Goal: Task Accomplishment & Management: Manage account settings

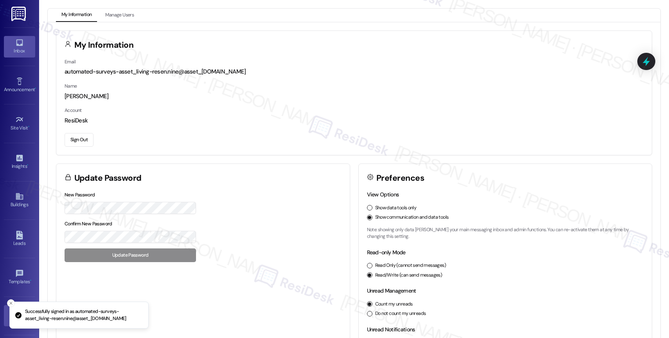
click at [16, 39] on icon at bounding box center [19, 42] width 7 height 7
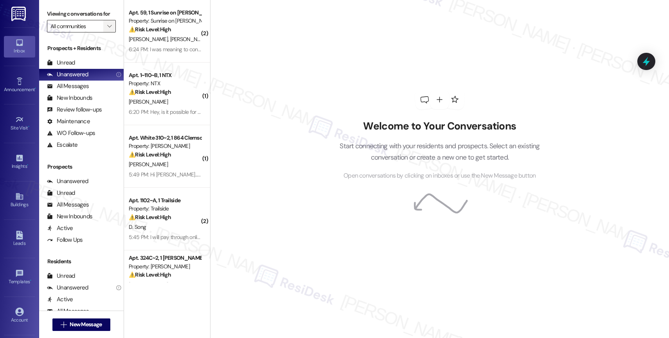
click at [106, 30] on span "" at bounding box center [109, 26] width 7 height 13
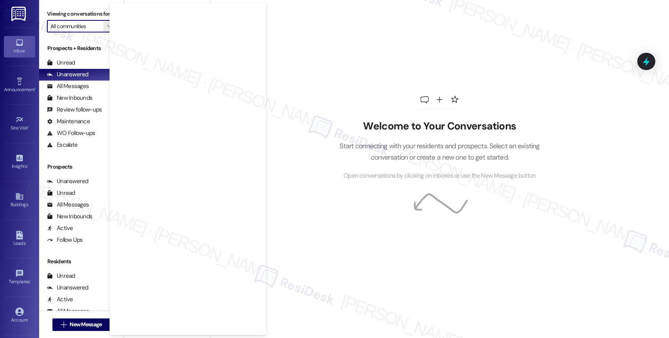
scroll to position [710, 0]
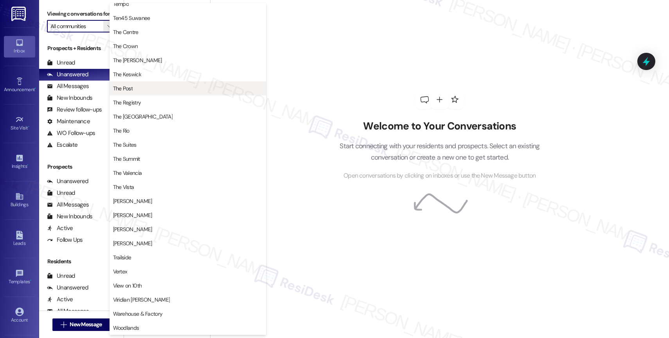
click at [142, 83] on button "The Post" at bounding box center [187, 88] width 156 height 14
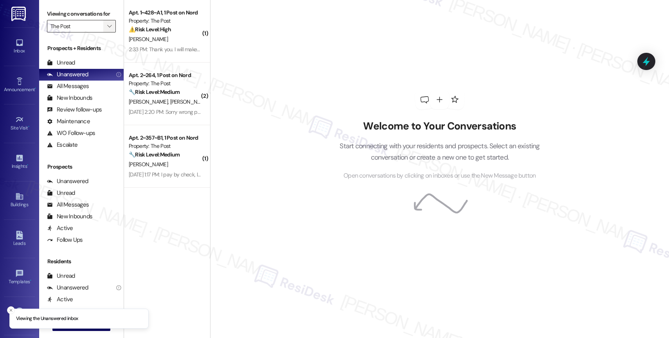
click at [106, 31] on span "" at bounding box center [109, 26] width 7 height 13
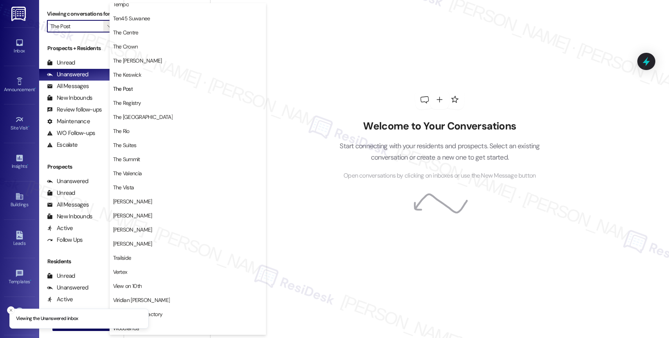
scroll to position [710, 0]
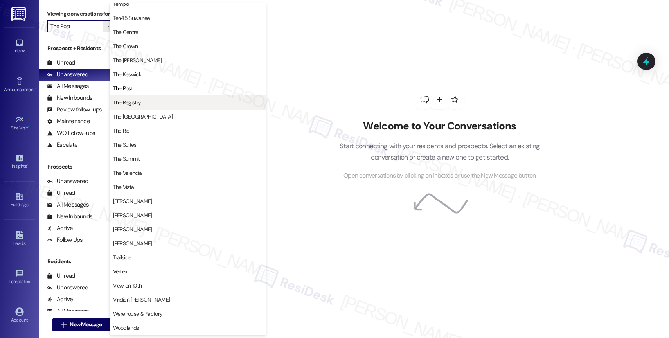
click at [156, 104] on span "The Registry" at bounding box center [187, 103] width 149 height 8
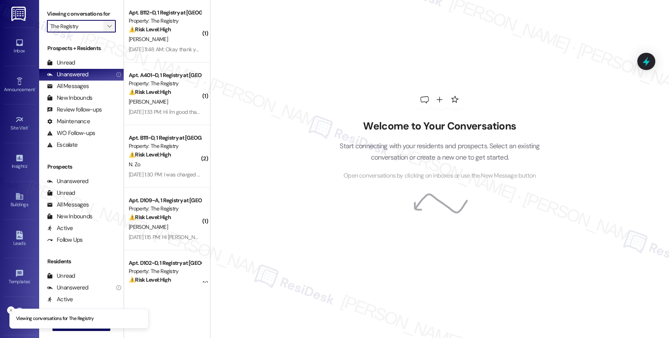
click at [107, 29] on icon "" at bounding box center [109, 26] width 4 height 6
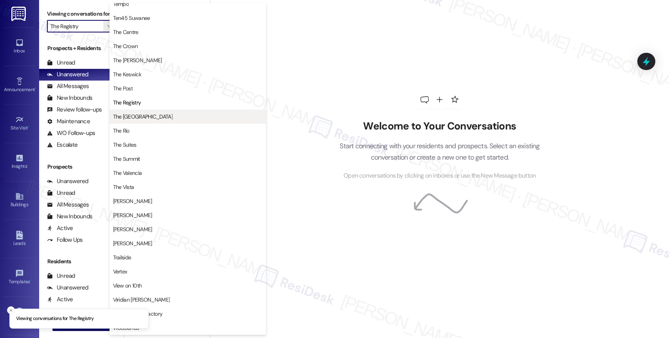
scroll to position [710, 0]
click at [149, 115] on span "The [GEOGRAPHIC_DATA]" at bounding box center [142, 117] width 59 height 8
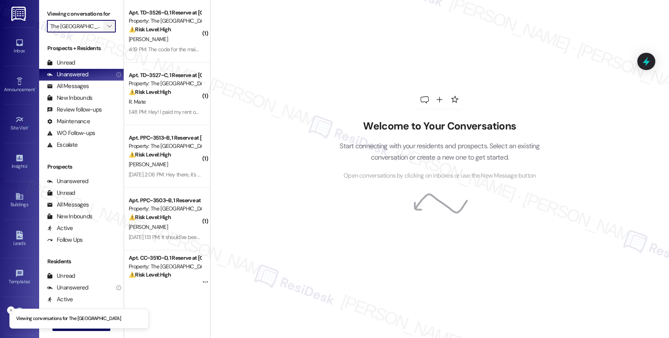
click at [106, 30] on span "" at bounding box center [109, 26] width 7 height 13
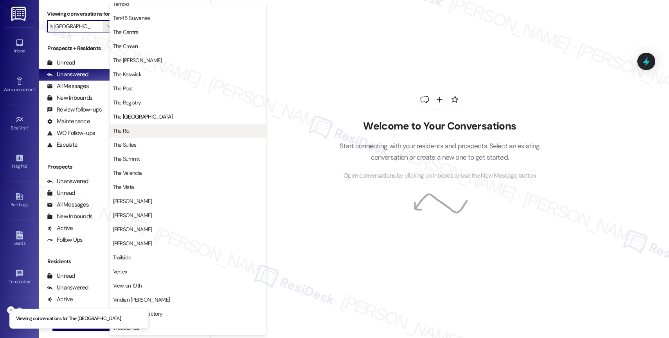
scroll to position [710, 0]
click at [148, 130] on span "The Rio" at bounding box center [187, 131] width 149 height 8
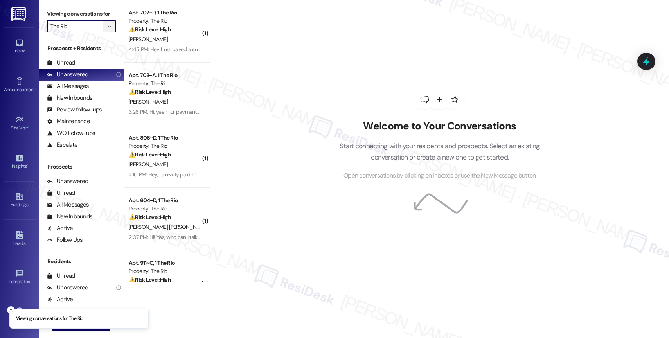
drag, startPoint x: 105, startPoint y: 30, endPoint x: 108, endPoint y: 33, distance: 4.2
click at [106, 30] on span "" at bounding box center [109, 26] width 7 height 13
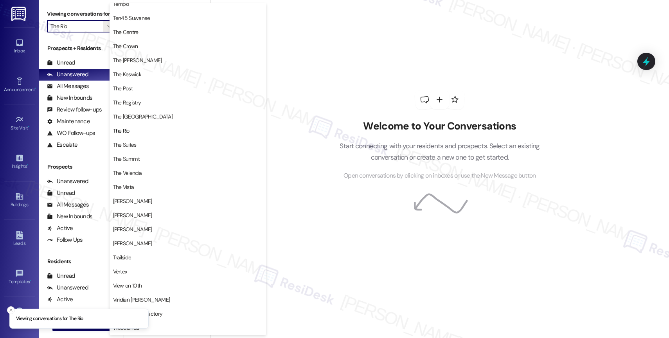
scroll to position [710, 0]
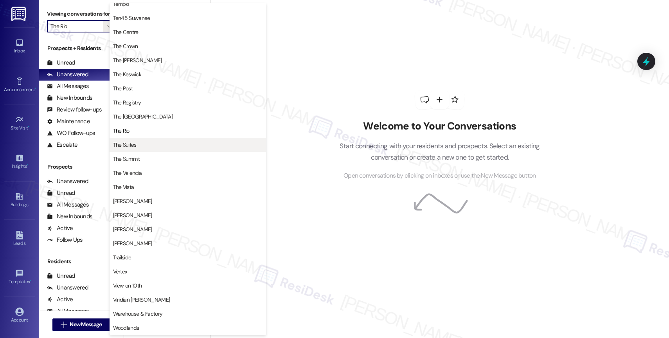
click at [145, 142] on span "The Suites" at bounding box center [187, 145] width 149 height 8
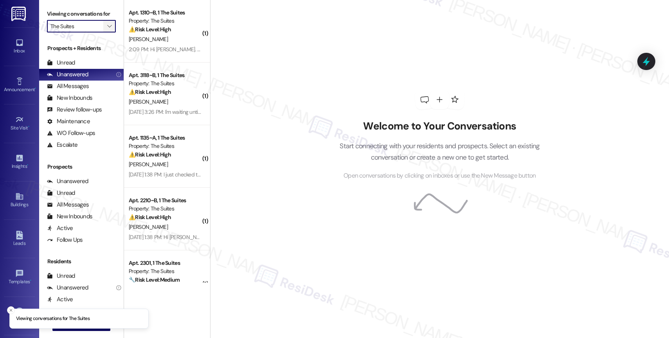
click at [107, 29] on icon "" at bounding box center [109, 26] width 4 height 6
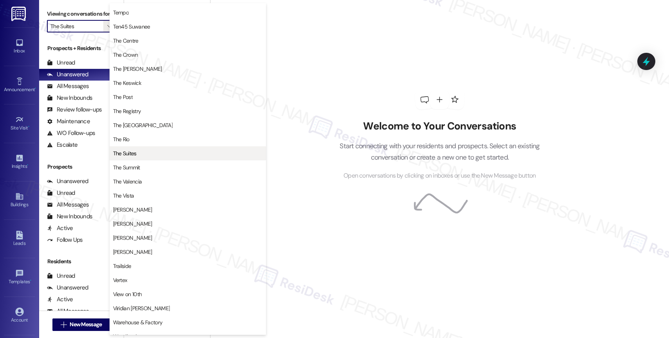
scroll to position [710, 0]
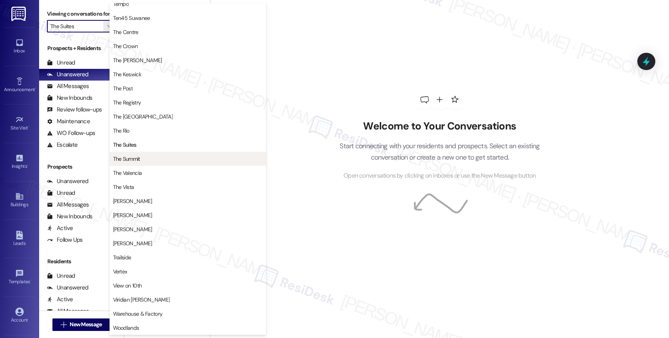
click at [143, 161] on span "The Summit" at bounding box center [187, 159] width 149 height 8
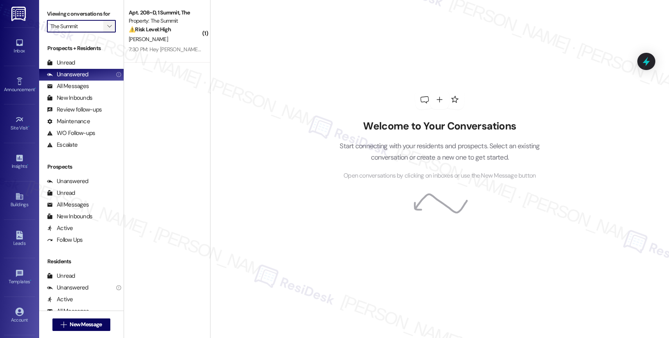
click at [107, 29] on icon "" at bounding box center [109, 26] width 4 height 6
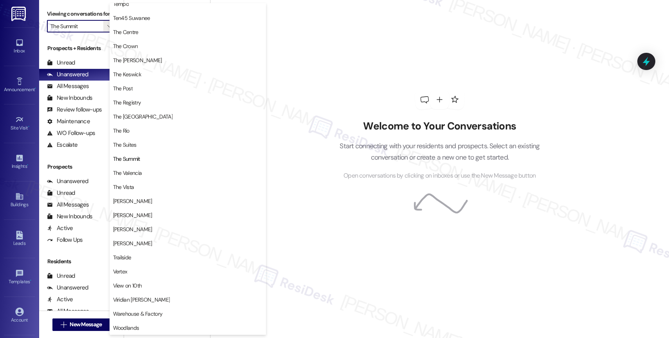
scroll to position [710, 0]
click at [157, 172] on span "The Valencia" at bounding box center [187, 173] width 149 height 8
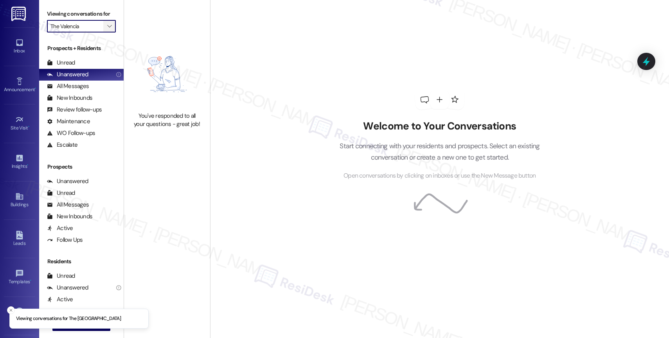
click at [107, 29] on icon "" at bounding box center [109, 26] width 4 height 6
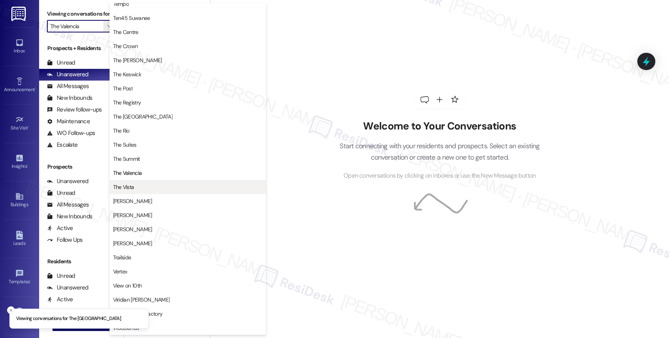
scroll to position [710, 0]
click at [140, 183] on span "The Vista" at bounding box center [187, 187] width 149 height 8
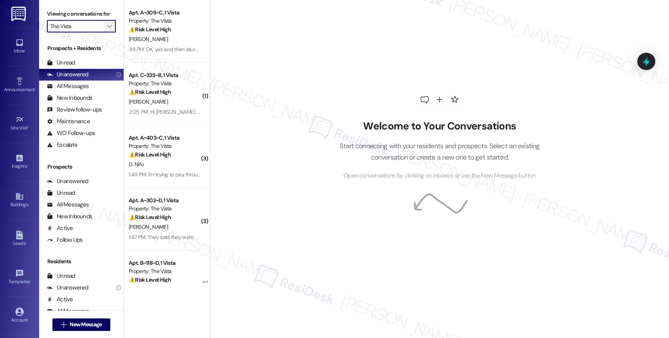
click at [107, 29] on icon "" at bounding box center [109, 26] width 4 height 6
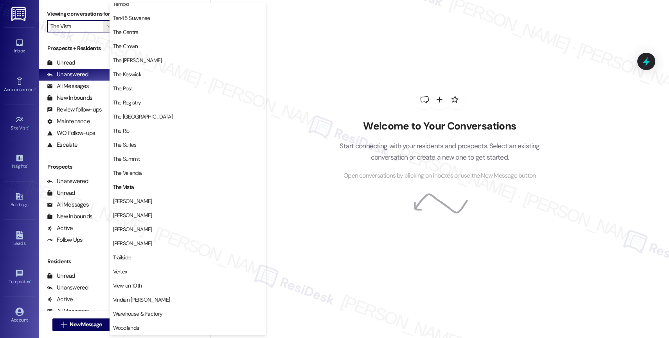
scroll to position [710, 0]
click at [147, 197] on span "[PERSON_NAME]" at bounding box center [187, 201] width 149 height 8
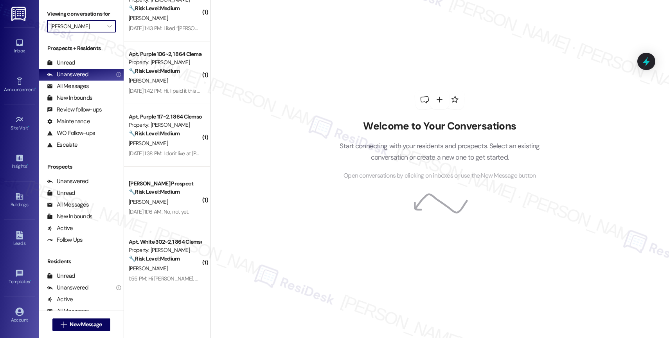
scroll to position [406, 0]
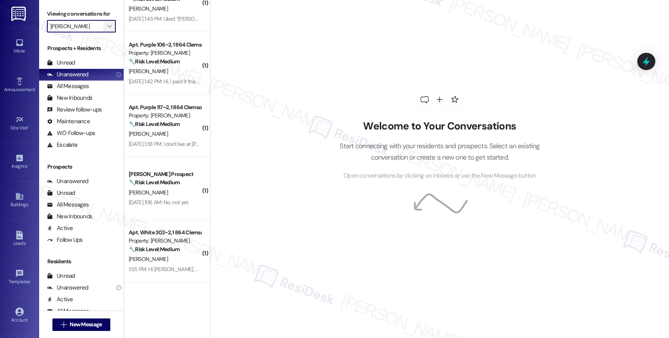
click at [107, 29] on icon "" at bounding box center [109, 26] width 4 height 6
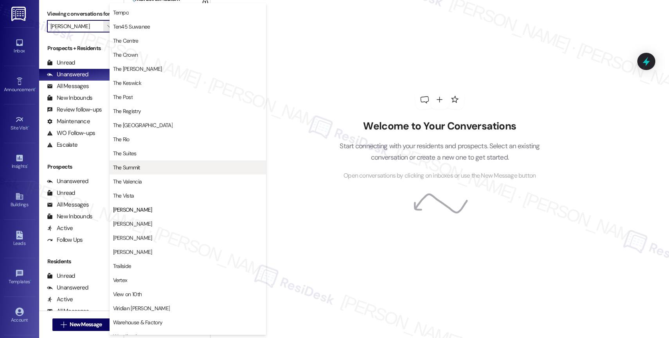
scroll to position [710, 0]
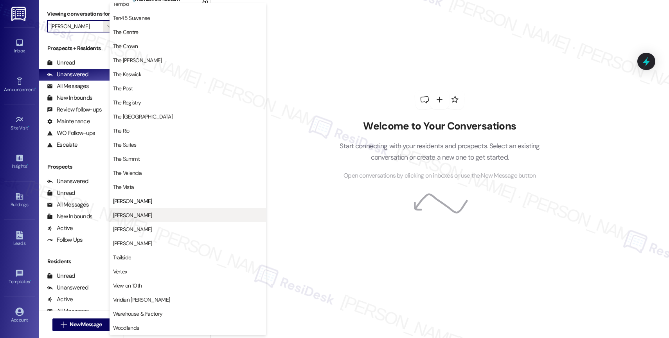
click at [151, 216] on span "[PERSON_NAME]" at bounding box center [187, 215] width 149 height 8
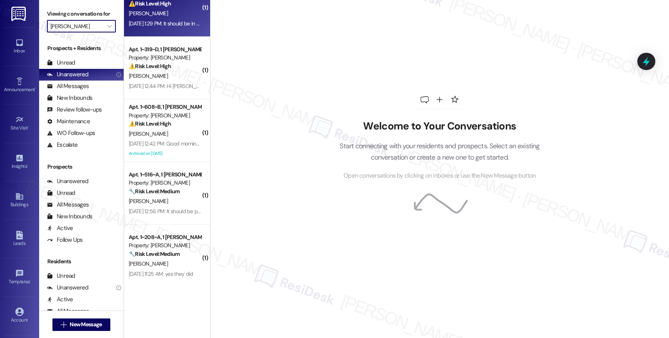
scroll to position [156, 0]
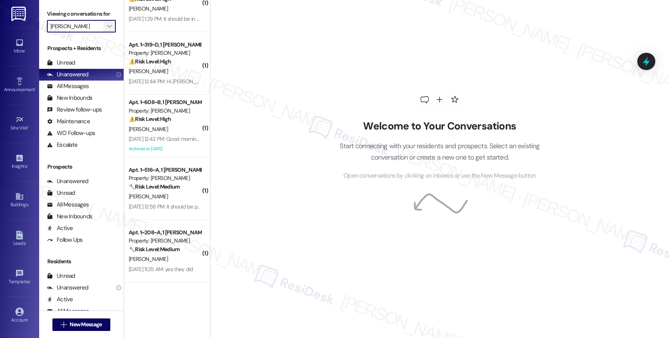
click at [107, 29] on icon "" at bounding box center [109, 26] width 4 height 6
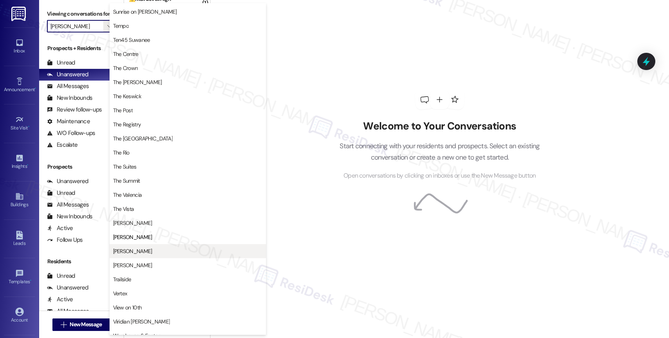
scroll to position [710, 0]
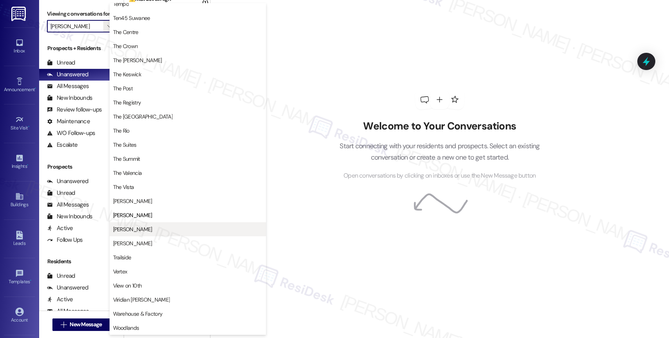
click at [133, 226] on span "[PERSON_NAME]" at bounding box center [132, 229] width 39 height 8
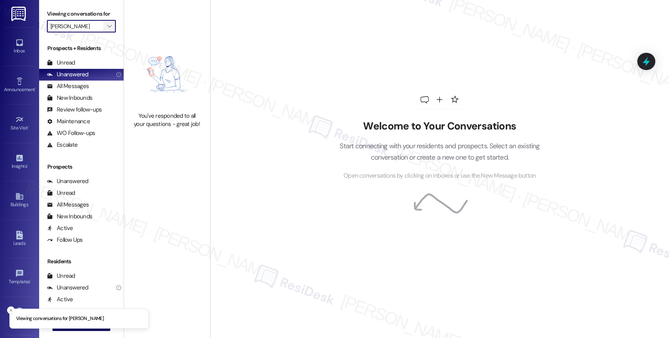
click at [107, 29] on icon "" at bounding box center [109, 26] width 4 height 6
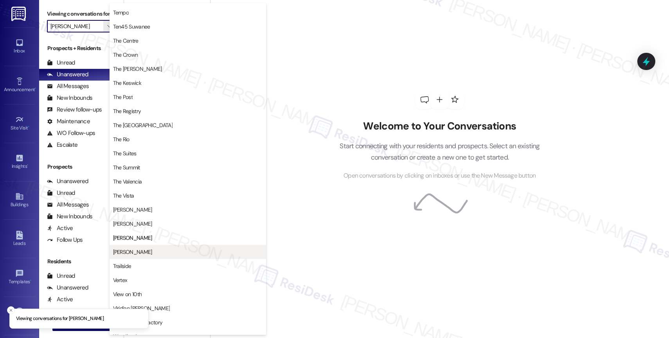
scroll to position [710, 0]
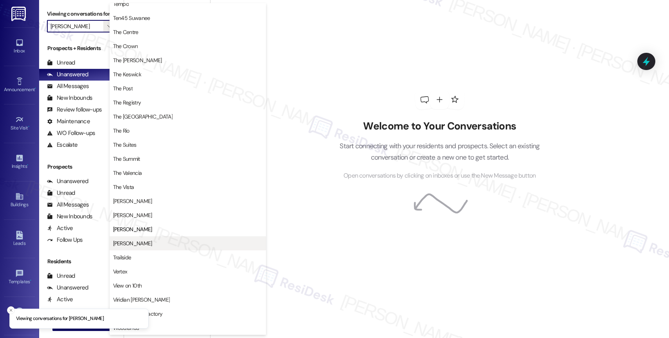
click at [138, 238] on button "[PERSON_NAME]" at bounding box center [187, 243] width 156 height 14
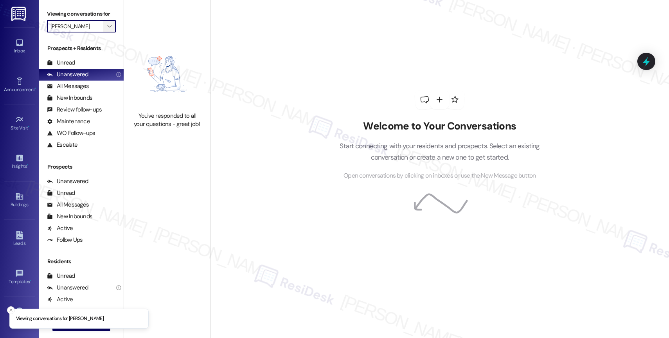
click at [107, 29] on icon "" at bounding box center [109, 26] width 4 height 6
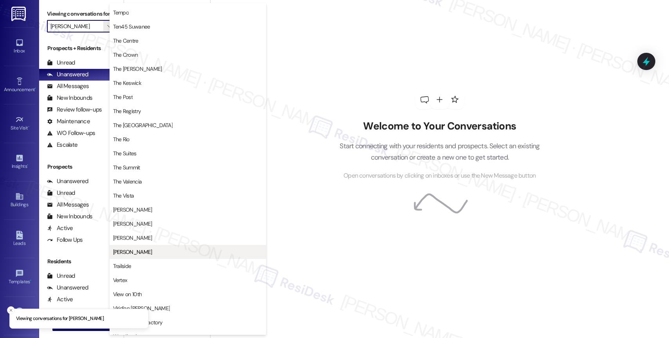
scroll to position [710, 0]
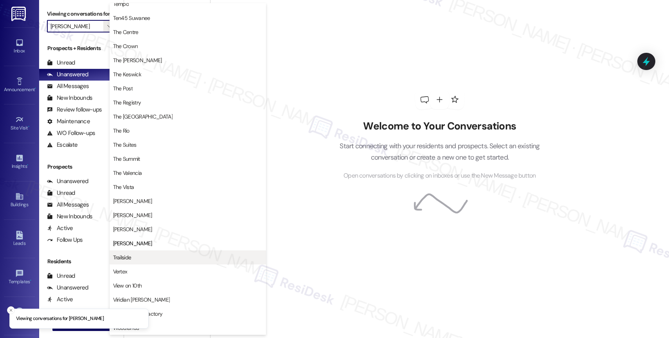
click at [151, 254] on span "Trailside" at bounding box center [187, 257] width 149 height 8
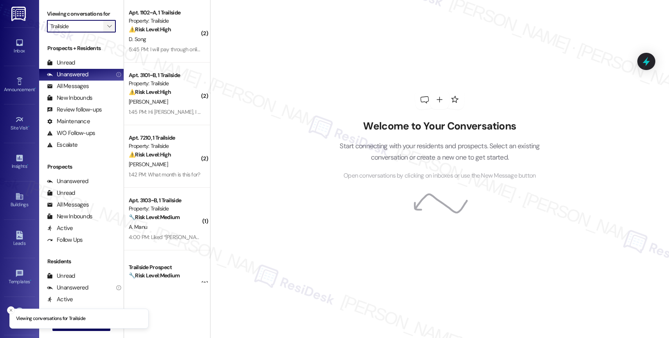
click at [107, 29] on icon "" at bounding box center [109, 26] width 4 height 6
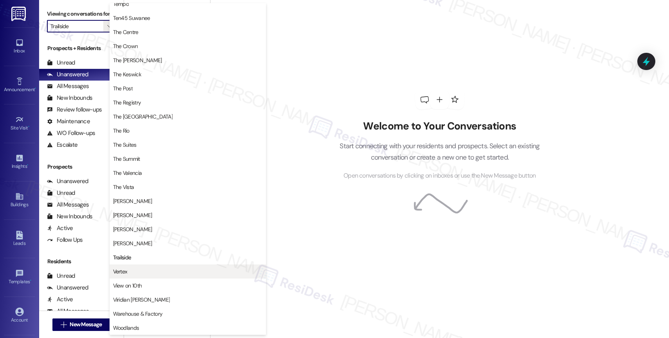
click at [148, 265] on button "Vertex" at bounding box center [187, 271] width 156 height 14
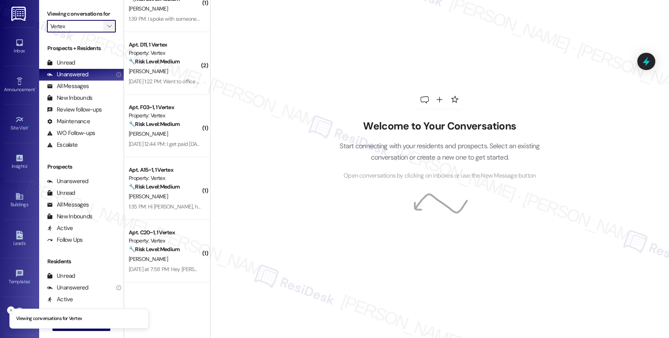
click at [107, 29] on icon "" at bounding box center [109, 26] width 4 height 6
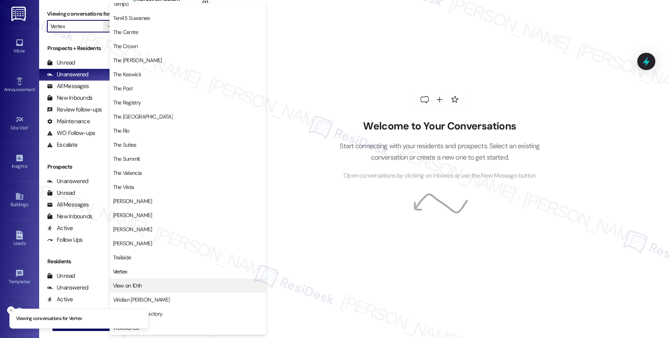
click at [143, 289] on button "View on 10th" at bounding box center [187, 285] width 156 height 14
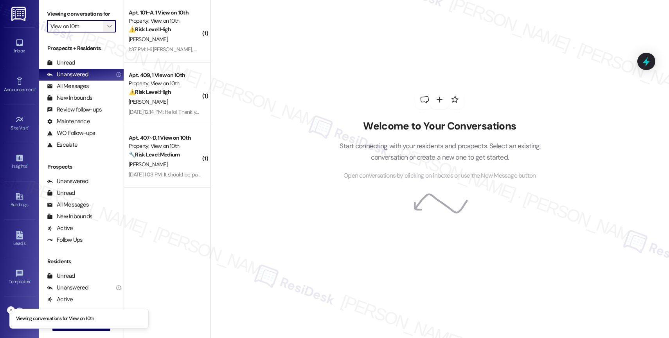
click at [106, 32] on span "" at bounding box center [109, 26] width 7 height 13
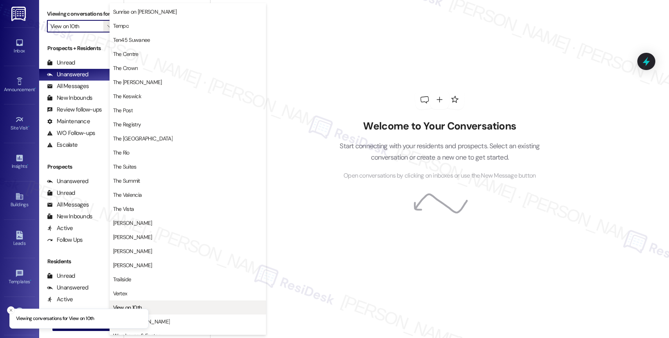
scroll to position [710, 0]
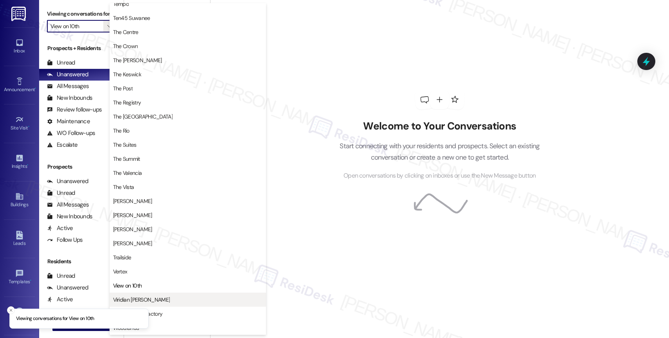
click at [155, 294] on button "Viridian [PERSON_NAME]" at bounding box center [187, 299] width 156 height 14
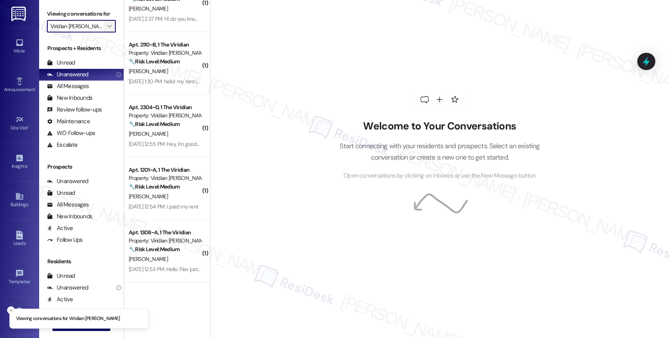
click at [107, 29] on icon "" at bounding box center [109, 26] width 4 height 6
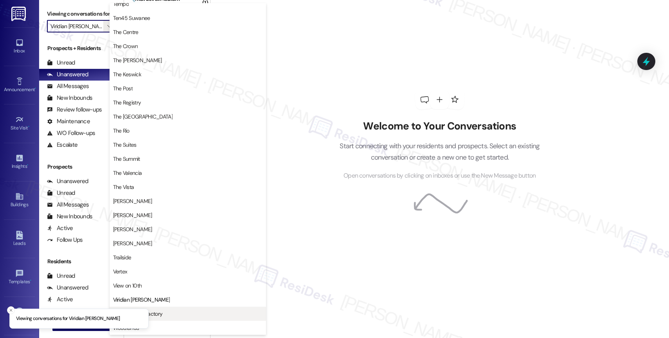
scroll to position [710, 0]
click at [168, 310] on span "Warehouse & Factory" at bounding box center [187, 314] width 149 height 8
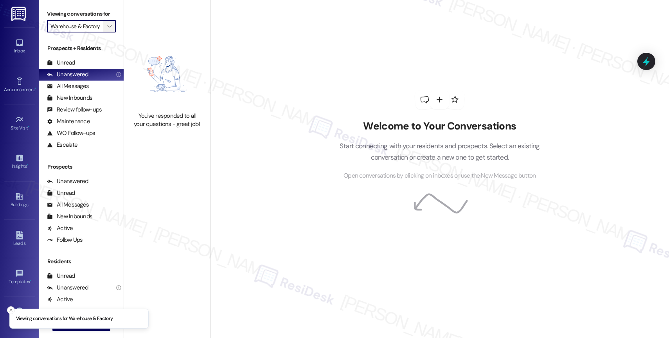
click at [107, 29] on icon "" at bounding box center [109, 26] width 4 height 6
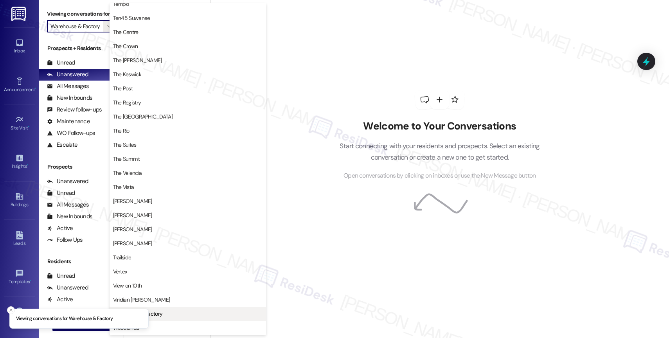
scroll to position [710, 0]
click at [155, 327] on span "Woodlands" at bounding box center [187, 328] width 149 height 8
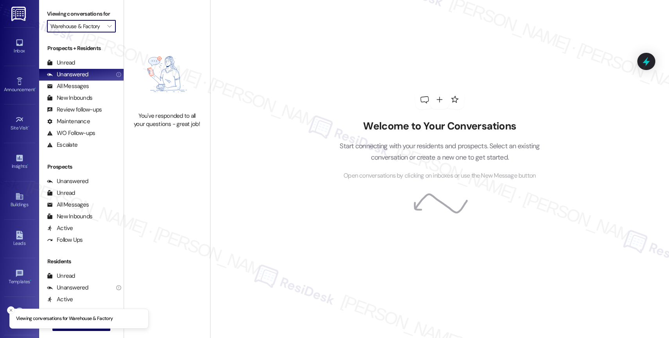
type input "Woodlands"
click at [81, 90] on div "All Messages" at bounding box center [68, 86] width 42 height 8
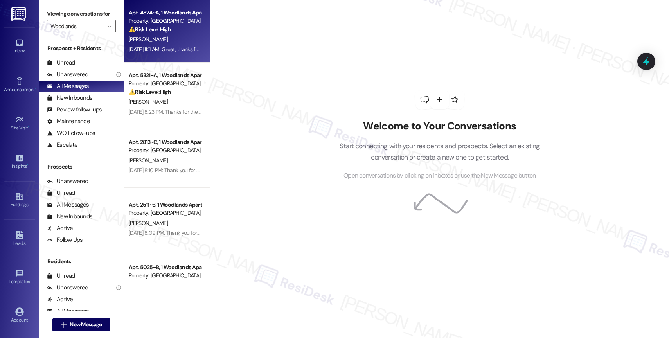
click at [158, 38] on div "[PERSON_NAME]" at bounding box center [165, 39] width 74 height 10
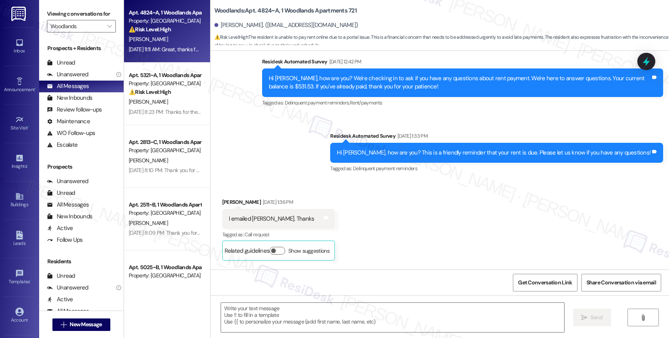
type textarea "Fetching suggested responses. Please feel free to read through the conversation…"
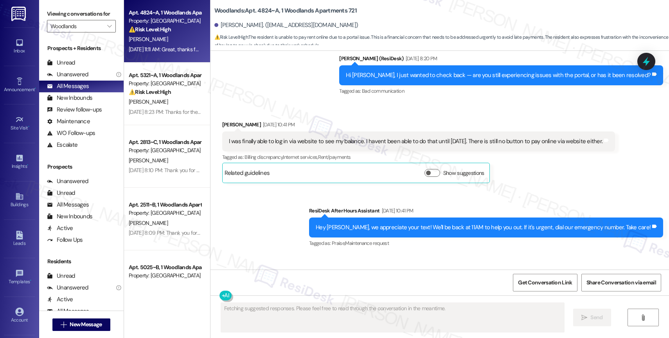
scroll to position [4874, 0]
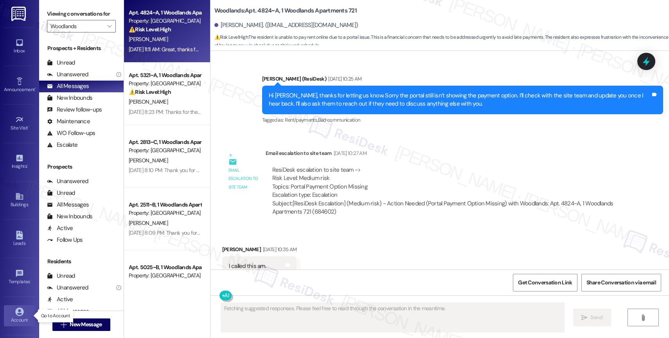
click at [23, 315] on link "Account" at bounding box center [19, 315] width 31 height 21
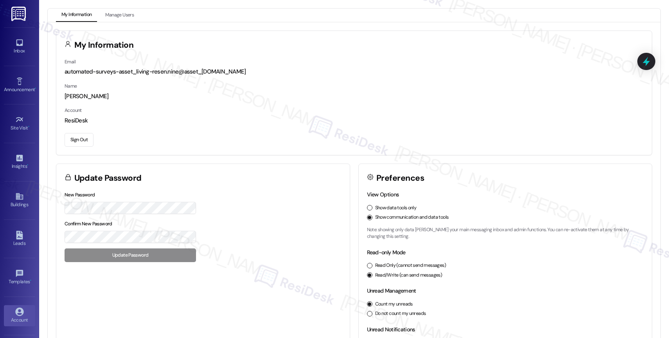
click at [76, 138] on button "Sign Out" at bounding box center [79, 140] width 29 height 14
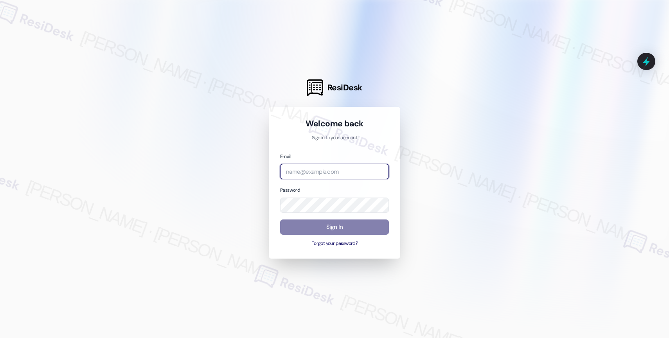
click at [305, 172] on input "email" at bounding box center [334, 171] width 109 height 15
paste input "automated-surveys-birchstone_residential-resen.nine@birchstone_[DOMAIN_NAME]"
type input "automated-surveys-birchstone_residential-resen.nine@birchstone_[DOMAIN_NAME]"
click at [427, 136] on div at bounding box center [334, 169] width 669 height 338
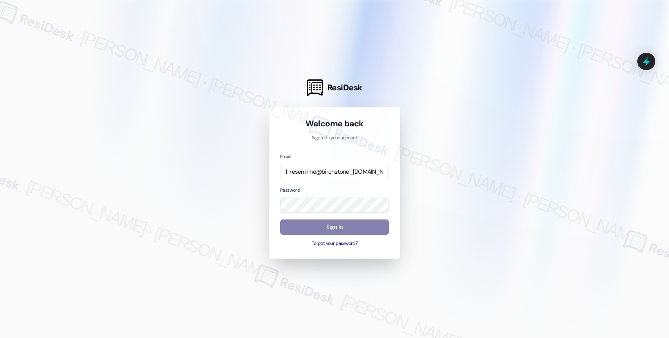
scroll to position [0, 0]
click at [458, 185] on div at bounding box center [334, 169] width 669 height 338
click at [323, 229] on button "Sign In" at bounding box center [334, 226] width 109 height 15
